Goal: Task Accomplishment & Management: Use online tool/utility

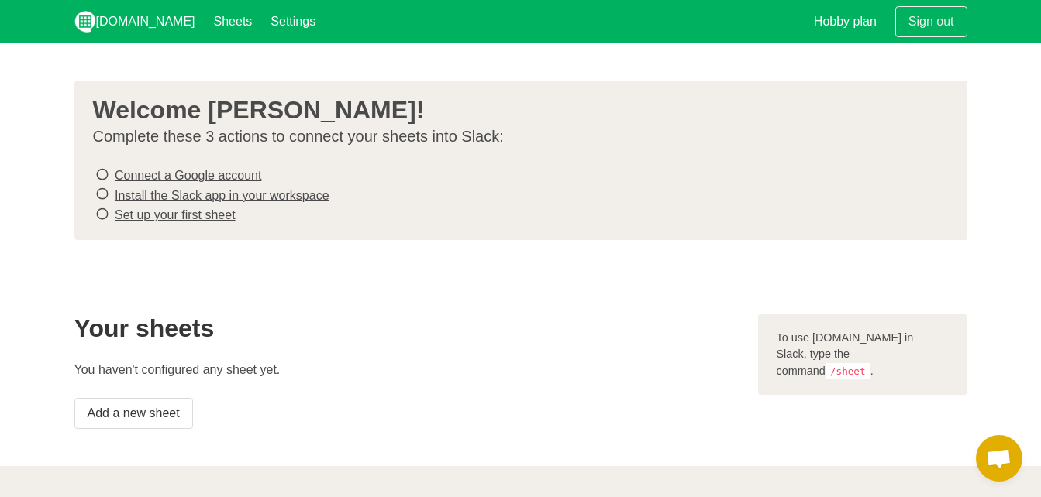
click at [214, 176] on link "Connect a Google account" at bounding box center [188, 175] width 146 height 13
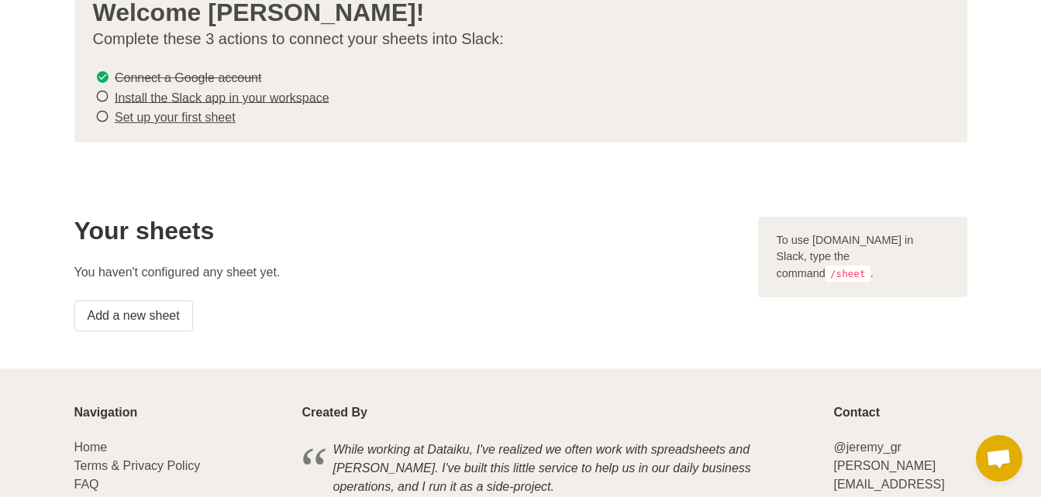
scroll to position [98, 0]
click at [130, 314] on link "Add a new sheet" at bounding box center [133, 315] width 119 height 31
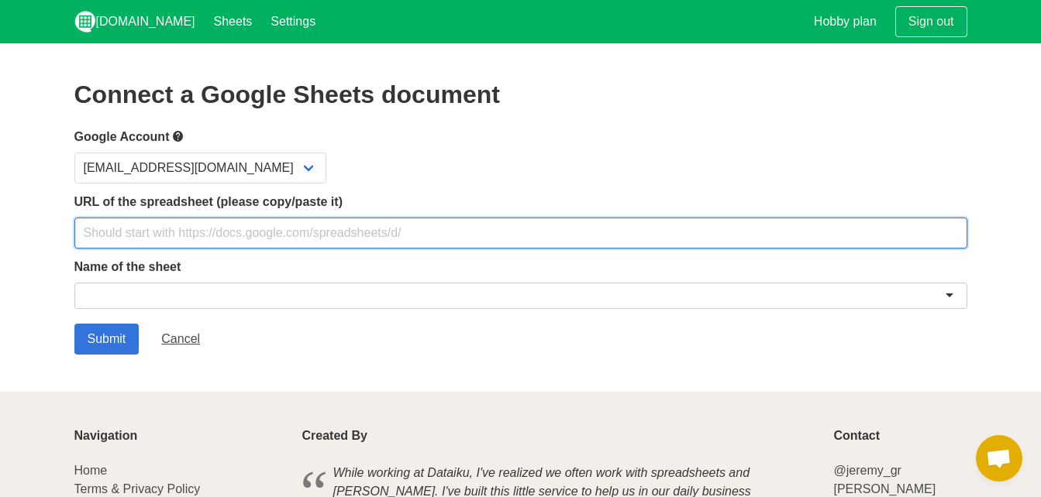
click at [675, 240] on input "text" at bounding box center [520, 233] width 893 height 31
paste input "[URL][DOMAIN_NAME]"
type input "[URL][DOMAIN_NAME]"
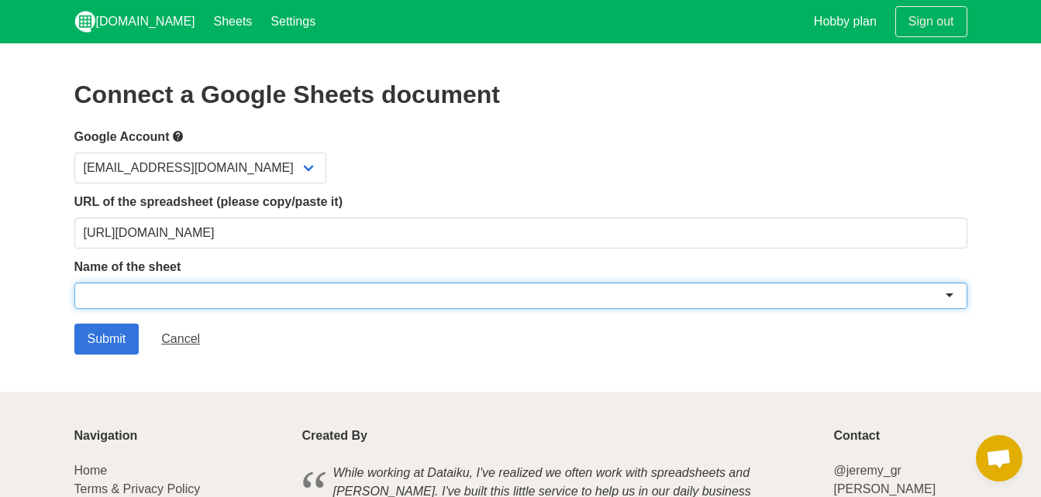
click at [630, 296] on div at bounding box center [520, 296] width 893 height 26
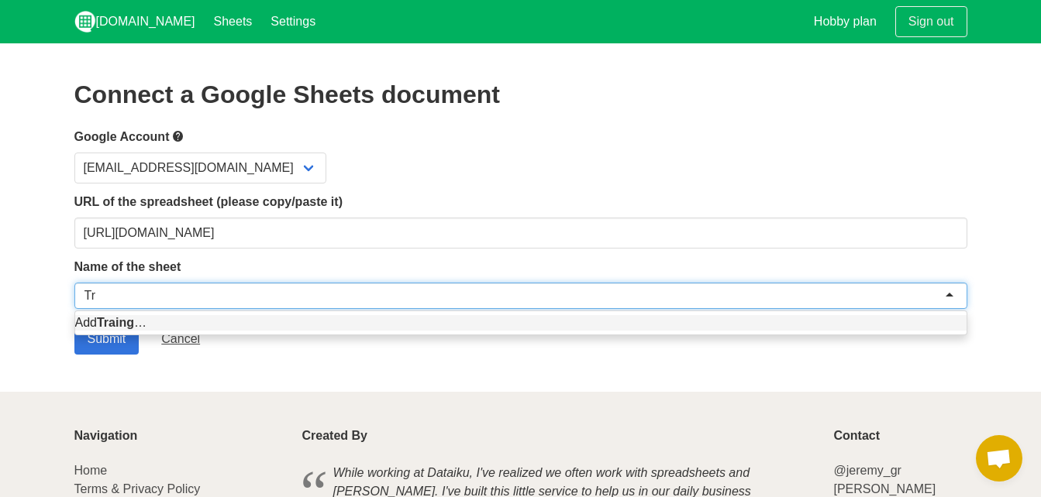
type input "T"
type input "Learning Tracker"
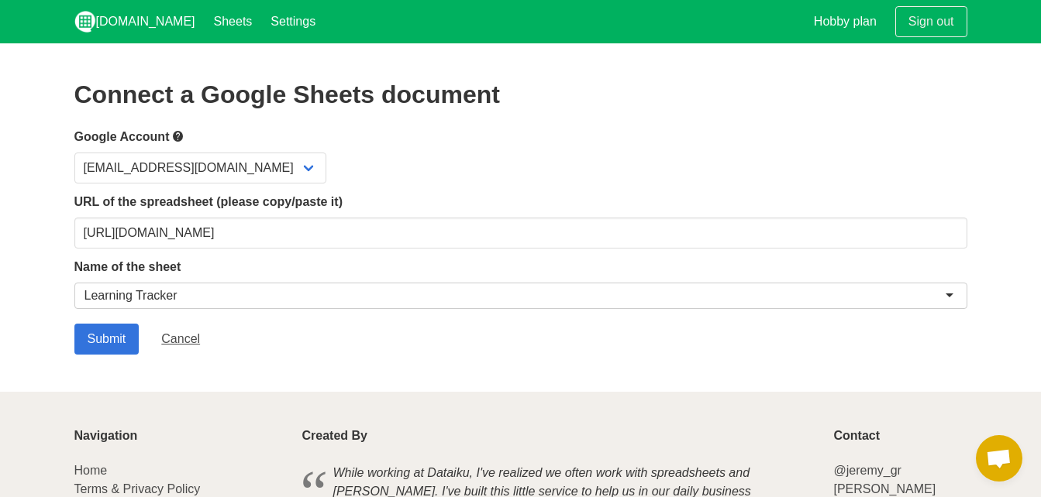
click at [420, 374] on section "Connect a Google Sheets document Google Account ukhanna@ex2india.com URL of the…" at bounding box center [520, 217] width 1041 height 349
click at [119, 328] on input "Submit" at bounding box center [106, 339] width 65 height 31
drag, startPoint x: 0, startPoint y: 0, endPoint x: 249, endPoint y: 116, distance: 275.2
click at [249, 116] on div "Connect a Google Sheets document Google Account [EMAIL_ADDRESS][DOMAIN_NAME] UR…" at bounding box center [520, 218] width 893 height 274
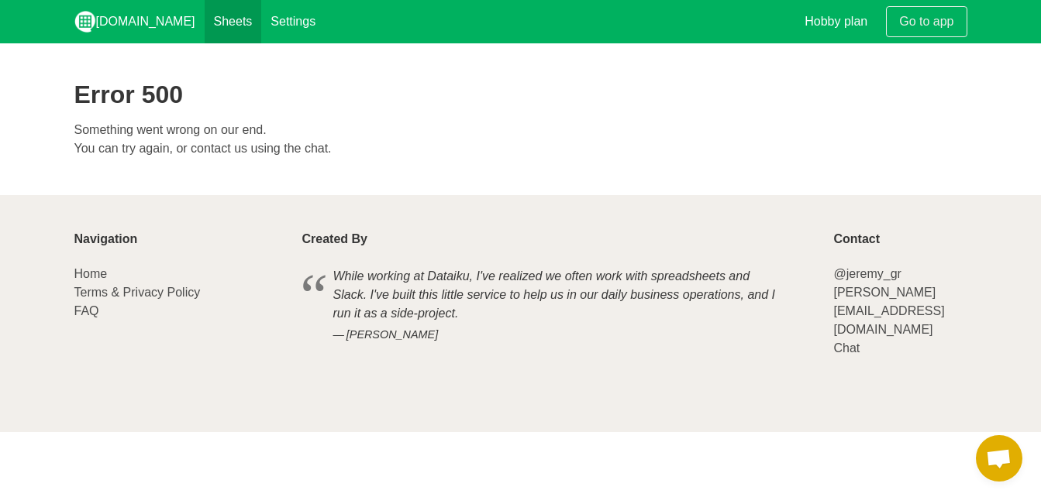
click at [205, 30] on link "Sheets" at bounding box center [233, 21] width 57 height 43
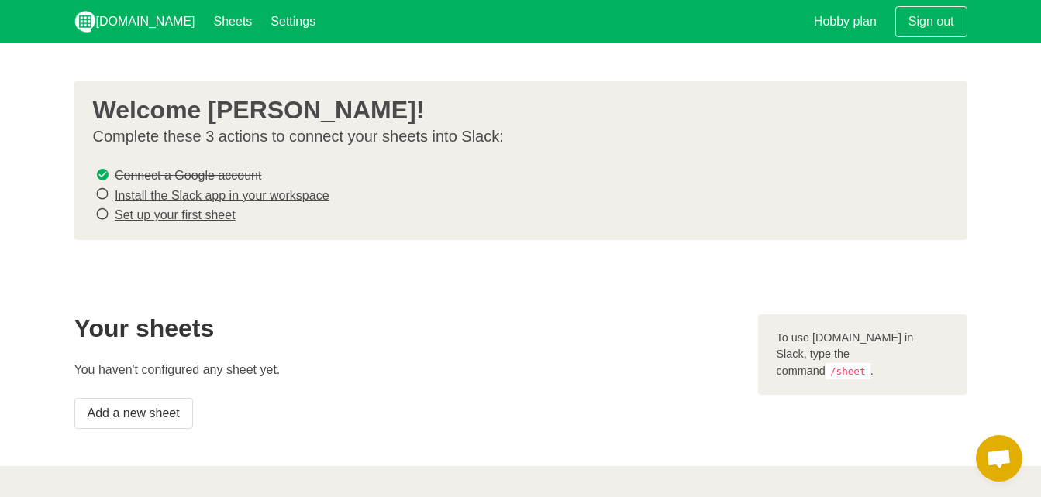
click at [225, 195] on link "Install the Slack app in your workspace" at bounding box center [222, 194] width 215 height 13
click at [206, 216] on link "Set up your first sheet" at bounding box center [175, 214] width 121 height 13
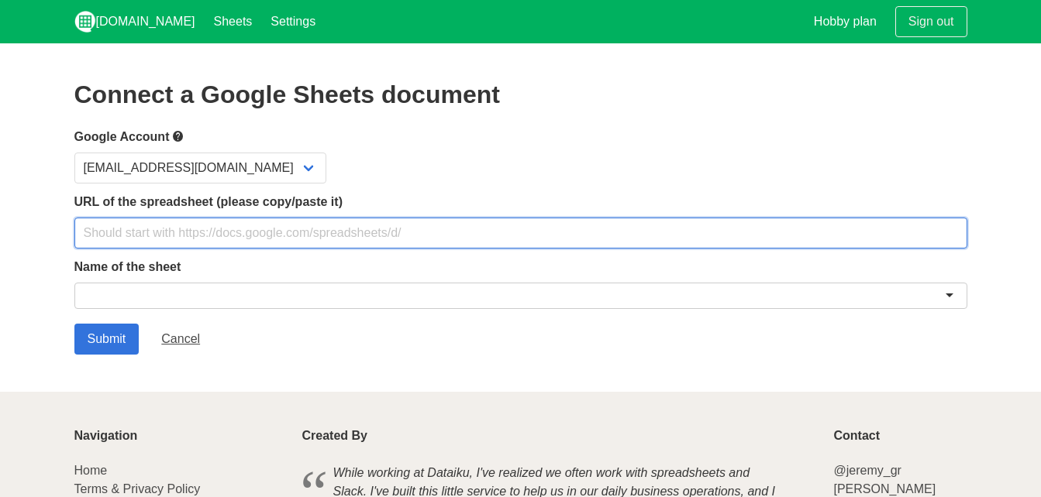
click at [211, 243] on input "text" at bounding box center [520, 233] width 893 height 31
type input "[URL][DOMAIN_NAME]"
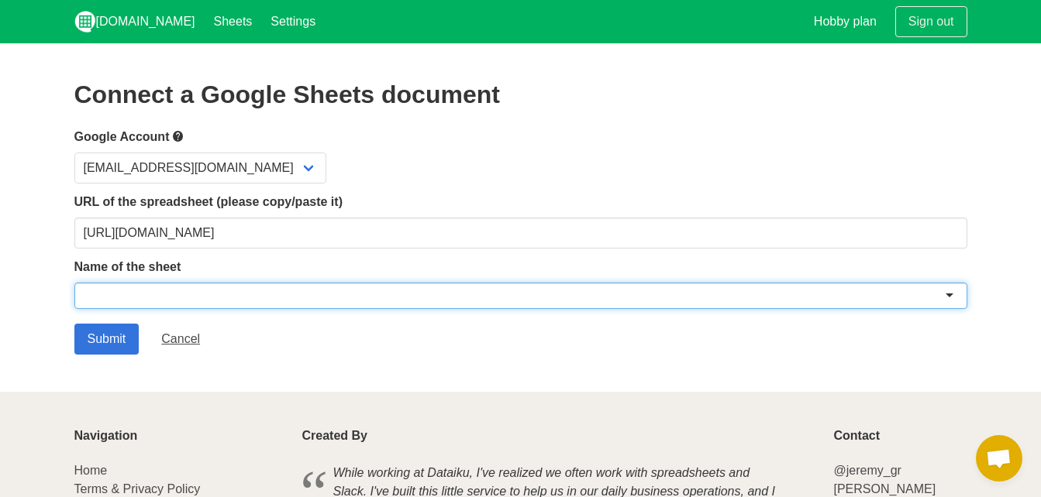
click at [199, 299] on div at bounding box center [520, 296] width 893 height 26
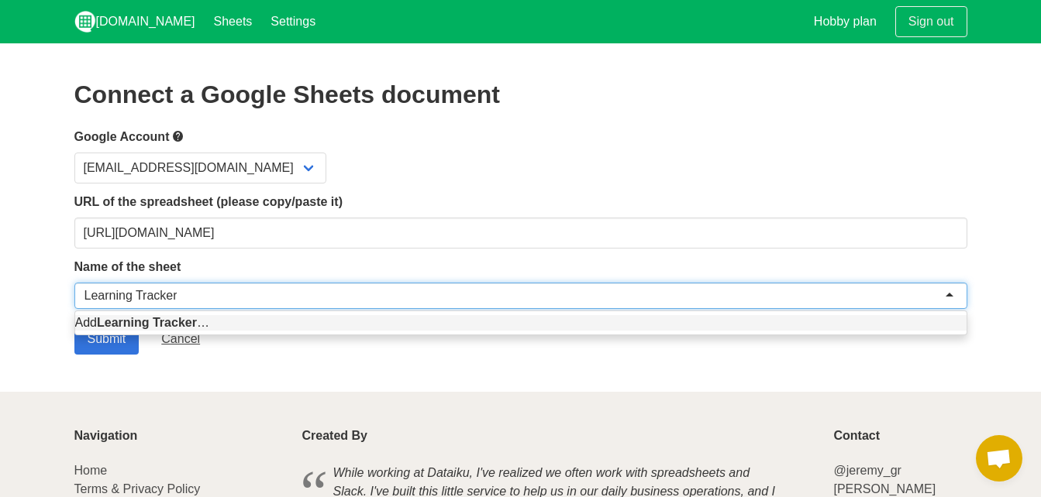
type input "Learning Tracker"
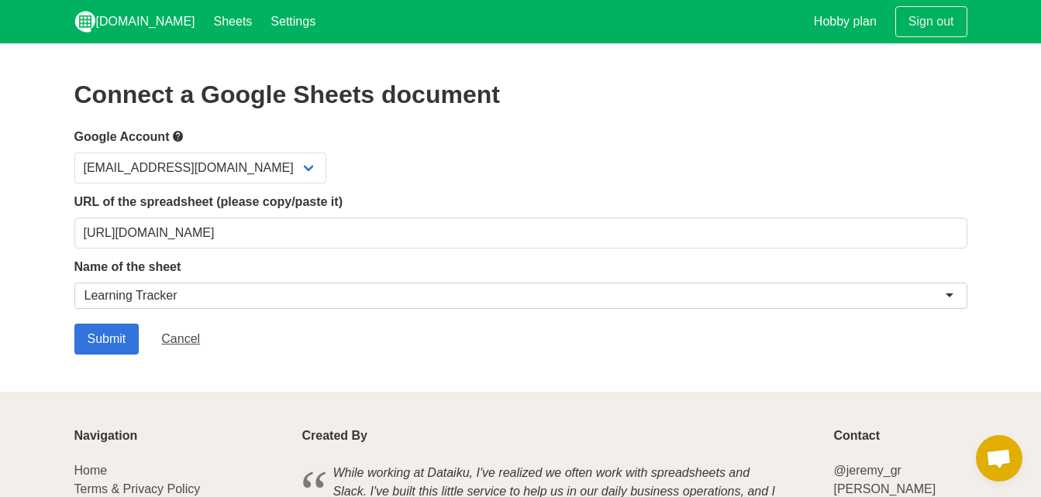
click at [181, 373] on section "Connect a Google Sheets document Google Account ukhanna@ex2india.com URL of the…" at bounding box center [520, 217] width 1041 height 349
click at [120, 345] on input "Submit" at bounding box center [106, 339] width 65 height 31
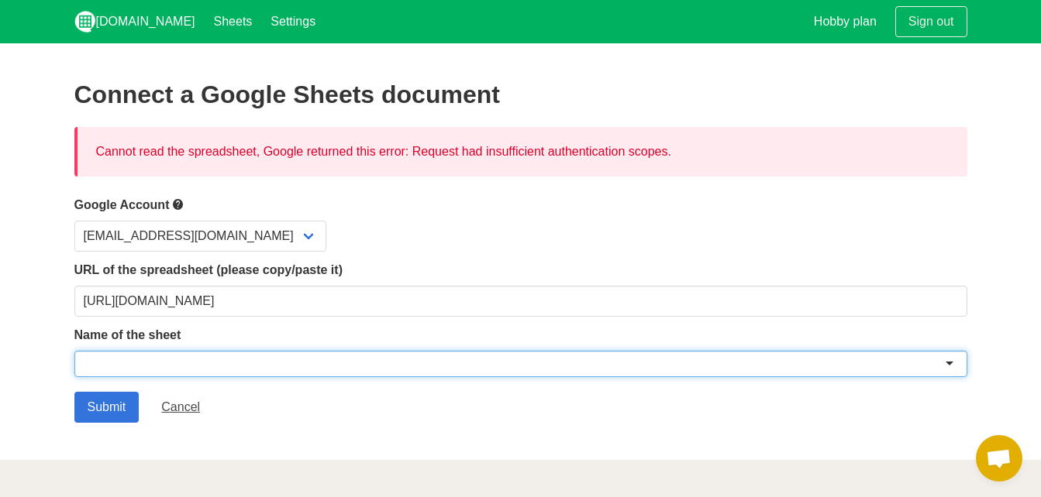
click at [135, 371] on div at bounding box center [520, 364] width 893 height 26
click at [955, 357] on div at bounding box center [520, 364] width 893 height 26
click at [948, 359] on div at bounding box center [520, 364] width 893 height 26
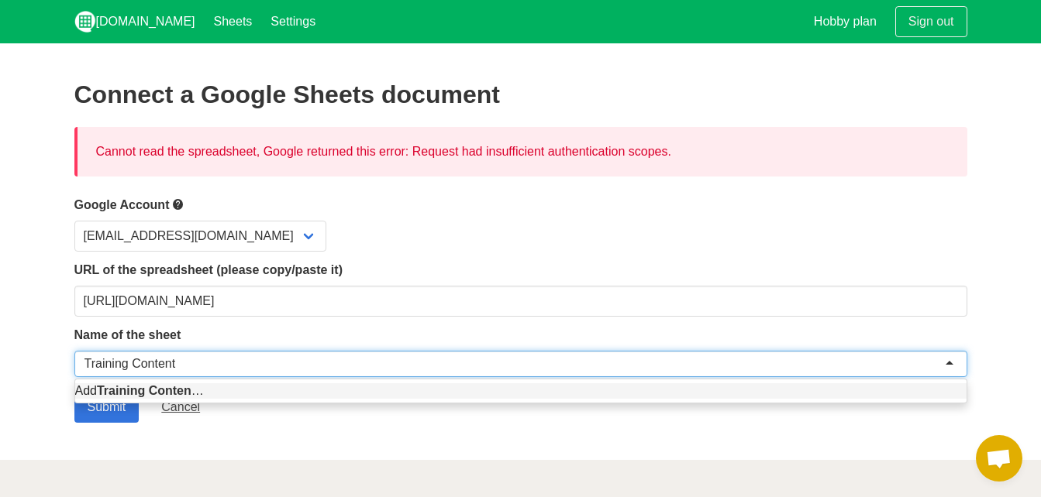
type input "Training Content"
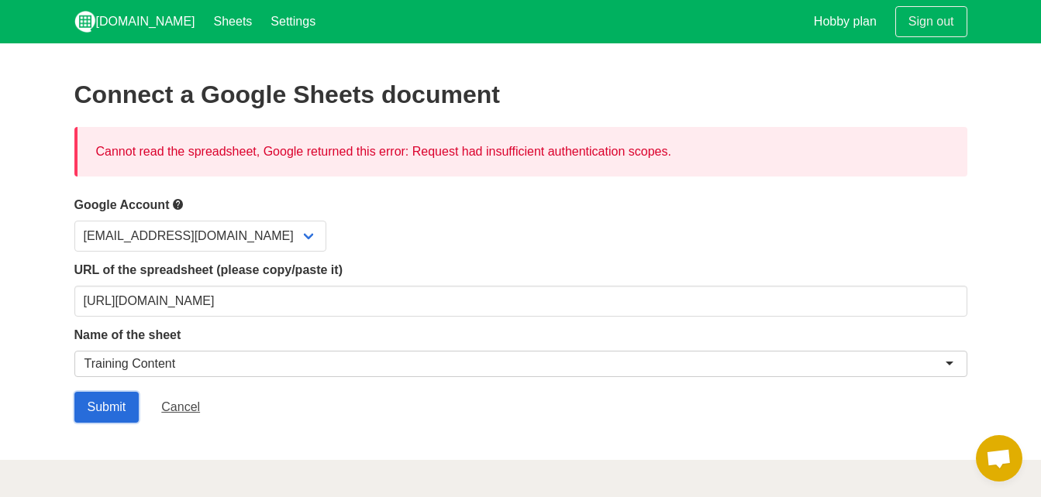
click at [113, 400] on input "Submit" at bounding box center [106, 407] width 65 height 31
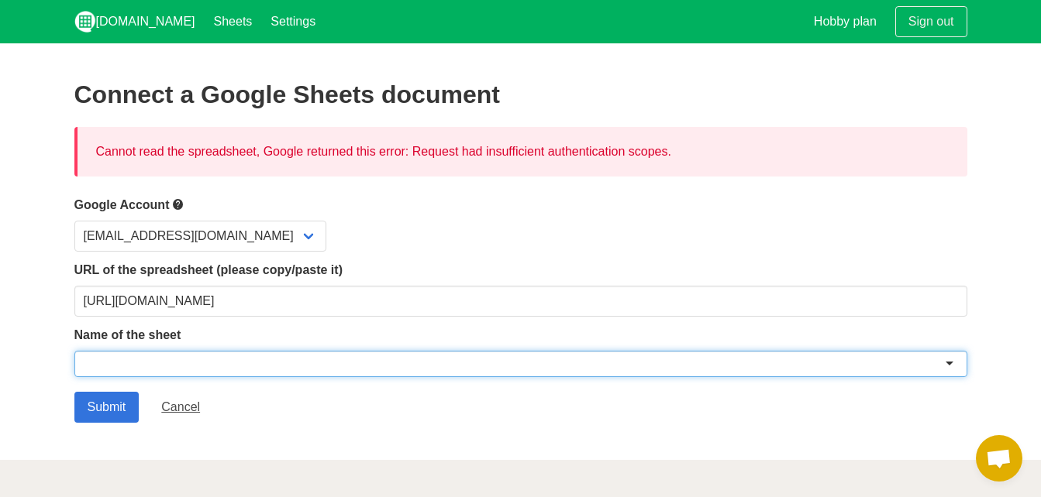
click at [413, 366] on div at bounding box center [520, 364] width 893 height 26
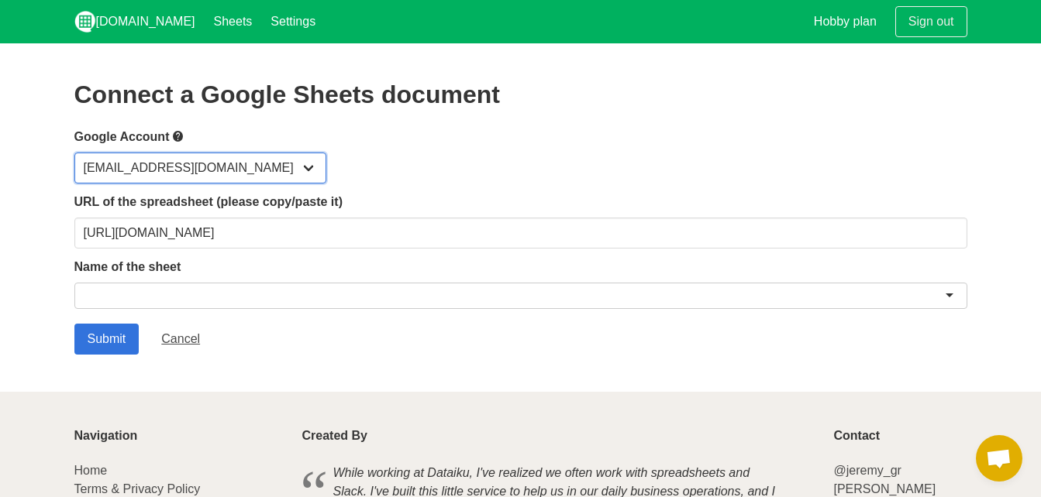
click at [177, 180] on select "[EMAIL_ADDRESS][DOMAIN_NAME]" at bounding box center [200, 168] width 252 height 31
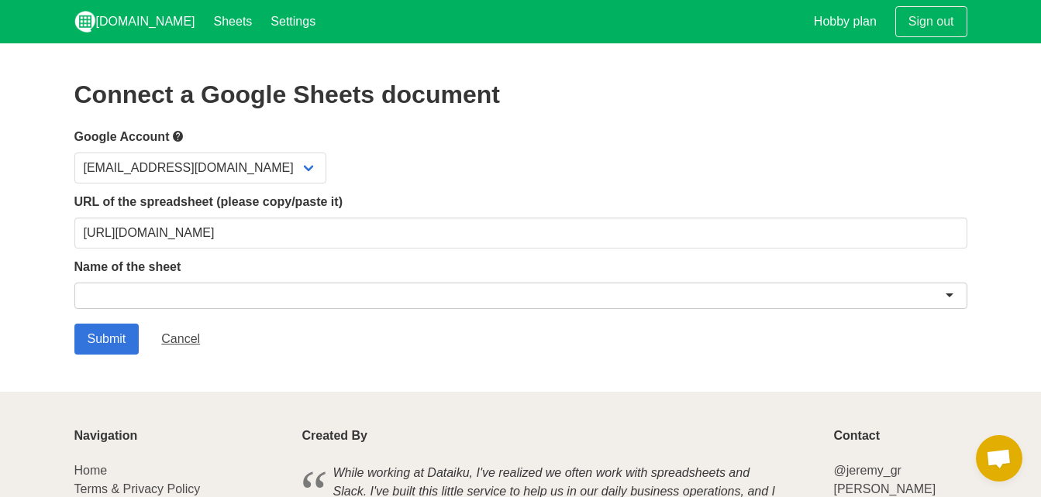
click at [274, 133] on label "Google Account" at bounding box center [520, 136] width 893 height 19
click at [120, 351] on input "Submit" at bounding box center [106, 339] width 65 height 31
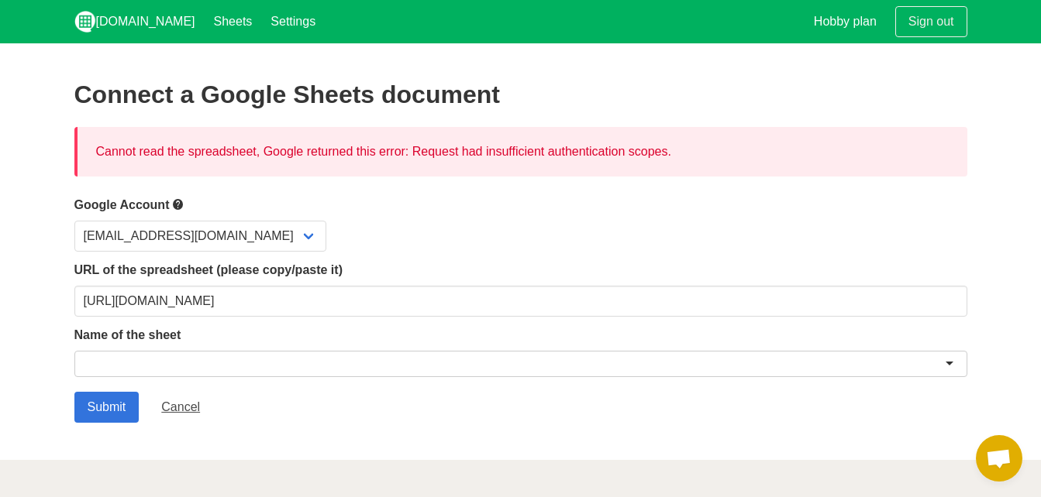
click at [503, 157] on div "Cannot read the spreadsheet, Google returned this error: Request had insufficie…" at bounding box center [520, 152] width 893 height 50
drag, startPoint x: 503, startPoint y: 157, endPoint x: 666, endPoint y: 87, distance: 178.0
click at [666, 87] on h2 "Connect a Google Sheets document" at bounding box center [520, 95] width 893 height 28
click at [683, 252] on form "Google Account ukhanna@ex2india.com URL of the spreadsheet (please copy/paste i…" at bounding box center [520, 309] width 893 height 228
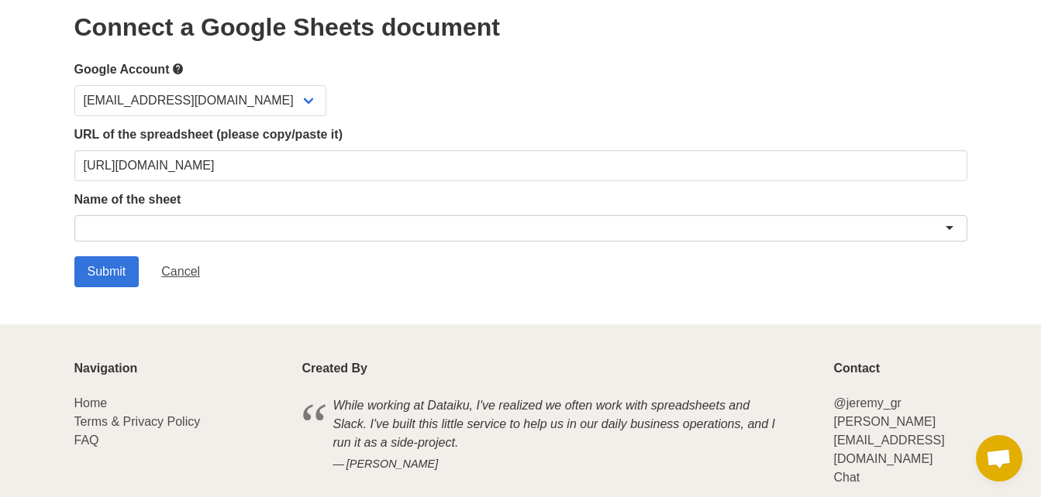
scroll to position [64, 0]
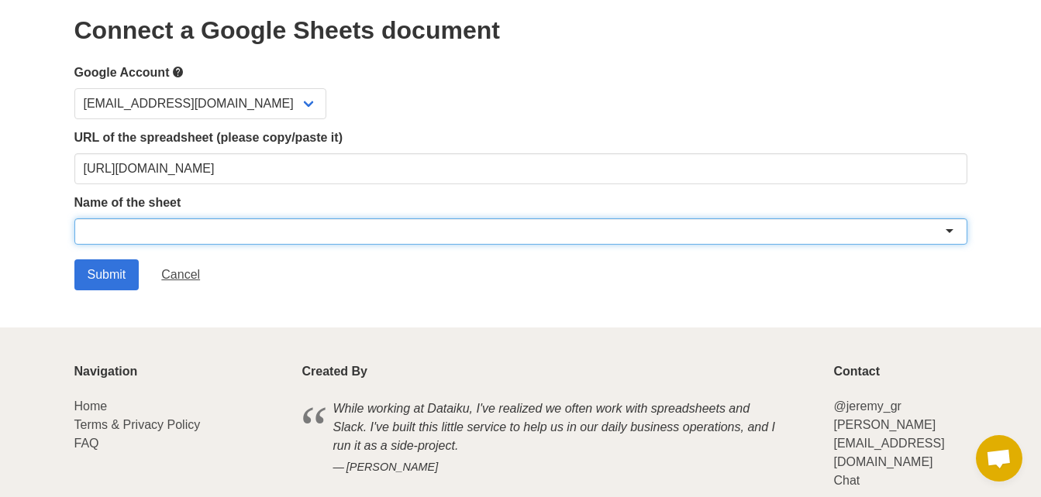
click at [719, 242] on div at bounding box center [520, 231] width 893 height 26
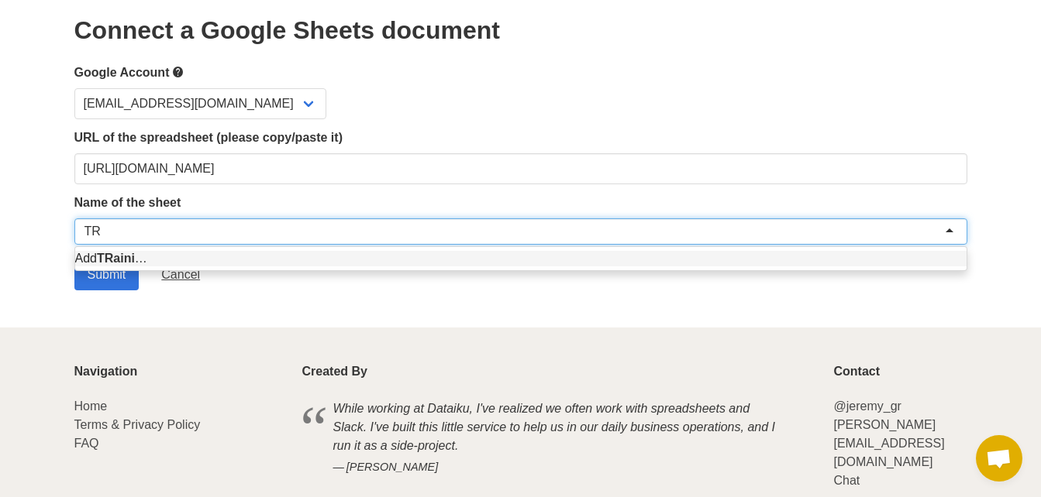
type input "T"
type input "Training content"
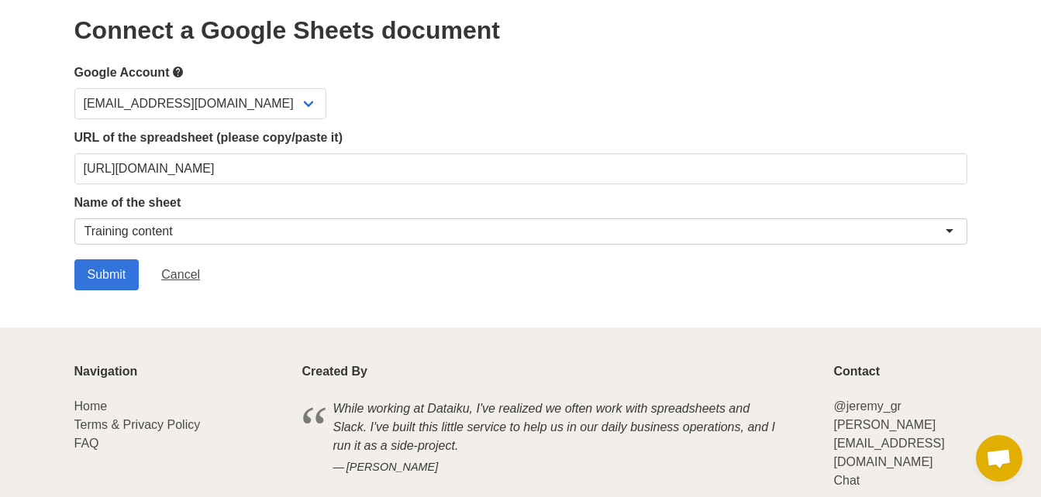
click at [773, 273] on div "Submit Cancel" at bounding box center [520, 275] width 893 height 31
click at [120, 274] on input "Submit" at bounding box center [106, 275] width 65 height 31
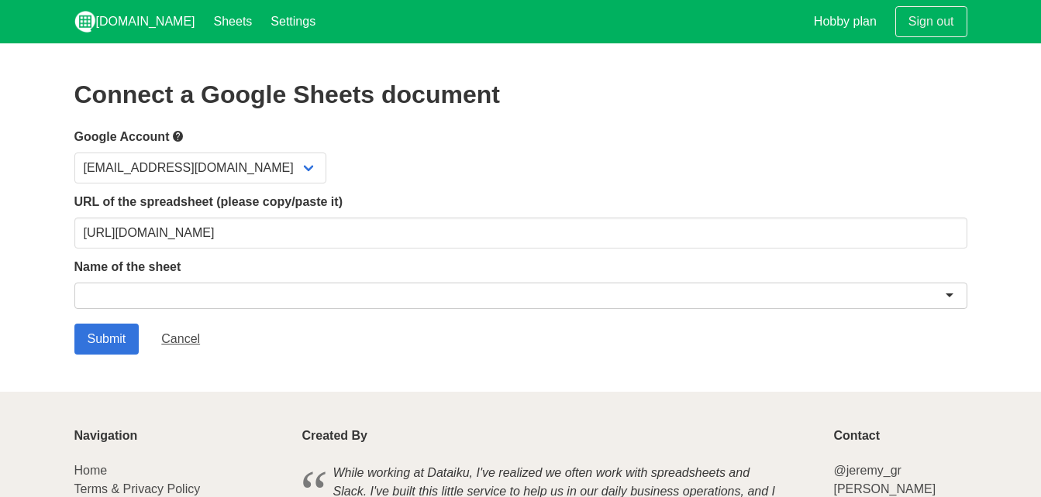
scroll to position [64, 0]
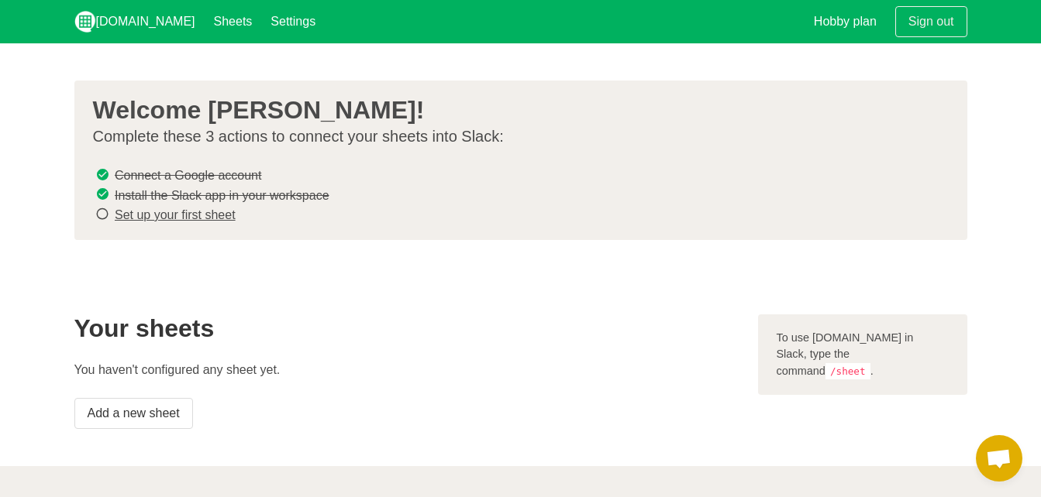
click at [153, 214] on link "Set up your first sheet" at bounding box center [175, 214] width 121 height 13
click at [197, 209] on link "Set up your first sheet" at bounding box center [175, 214] width 121 height 13
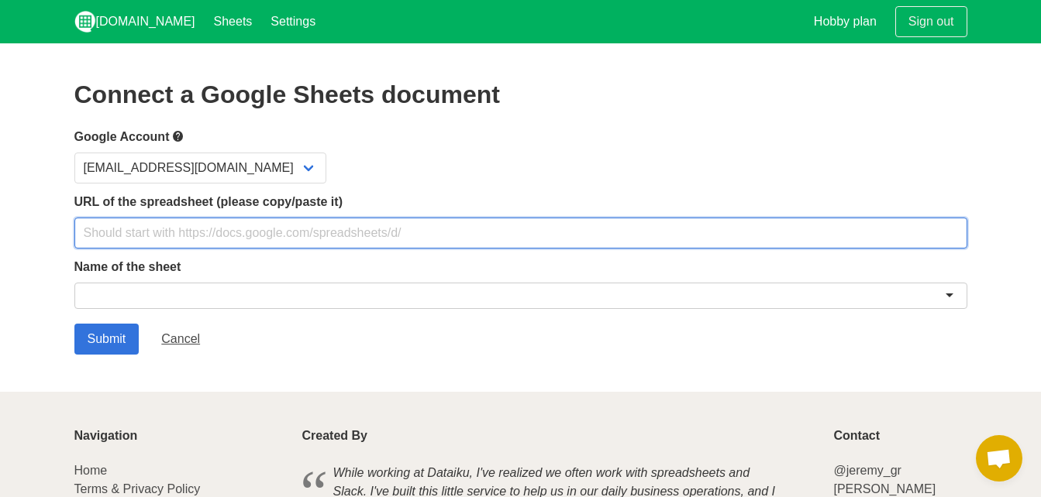
click at [197, 239] on input "text" at bounding box center [520, 233] width 893 height 31
paste input "[URL][DOMAIN_NAME]"
type input "[URL][DOMAIN_NAME]"
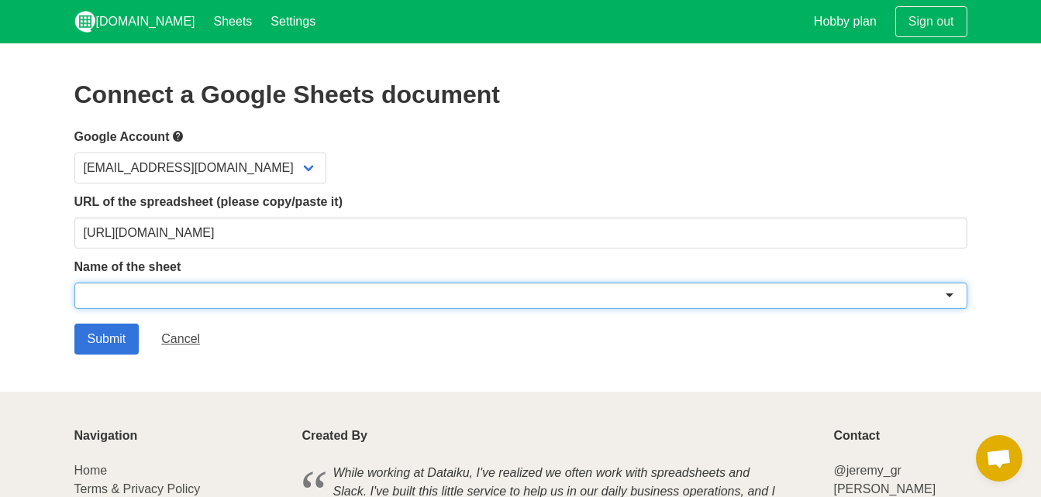
click at [198, 287] on div at bounding box center [520, 296] width 893 height 26
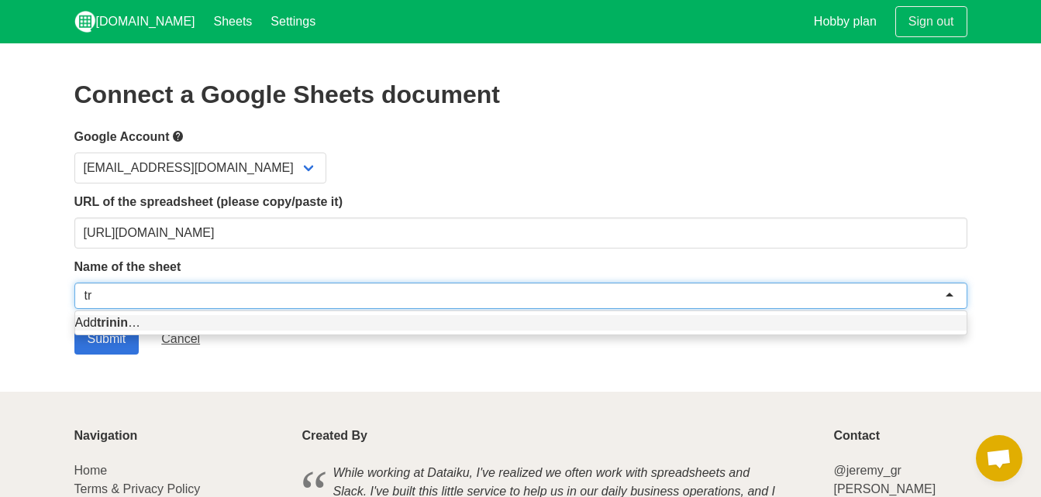
type input "t"
type input "AI Training"
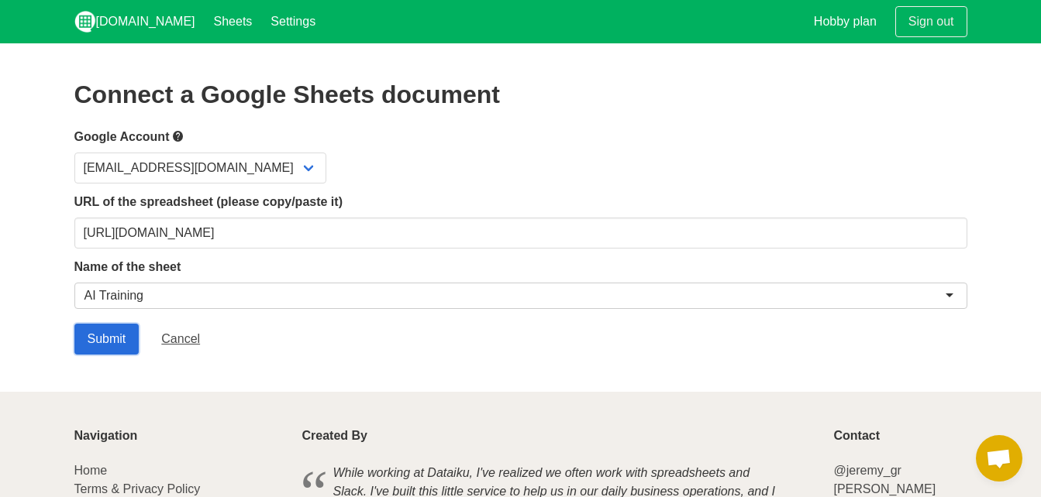
click at [128, 328] on input "Submit" at bounding box center [106, 339] width 65 height 31
